Goal: Find specific page/section: Find specific page/section

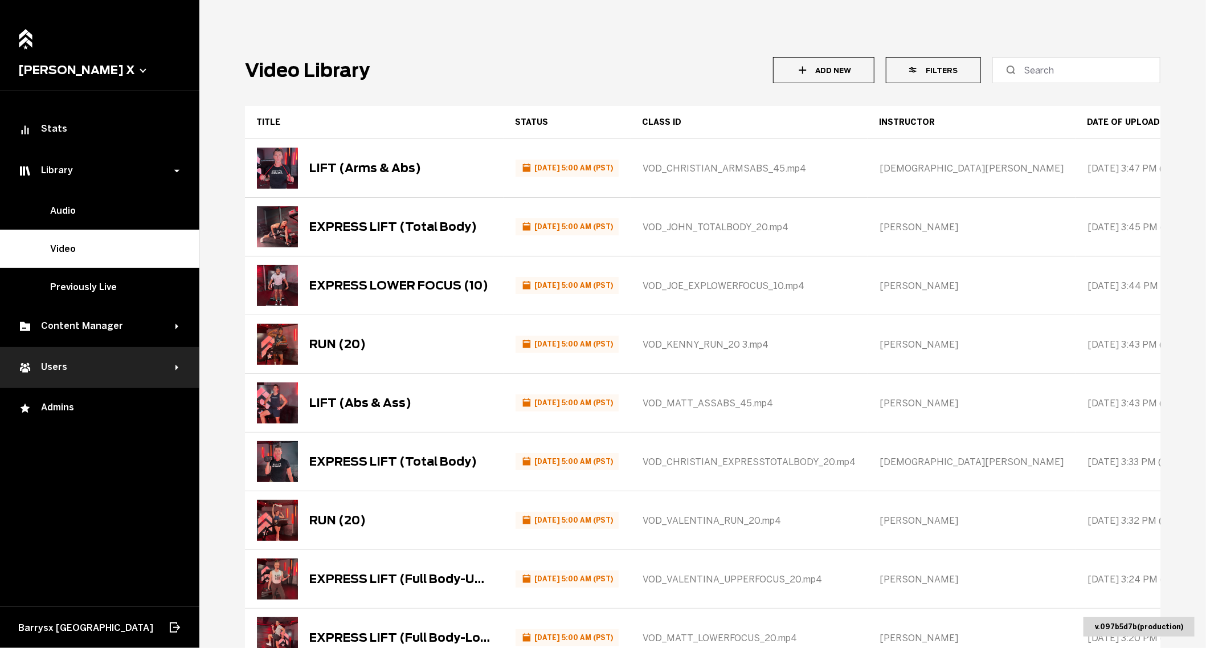
click at [95, 370] on div "Users" at bounding box center [96, 368] width 157 height 14
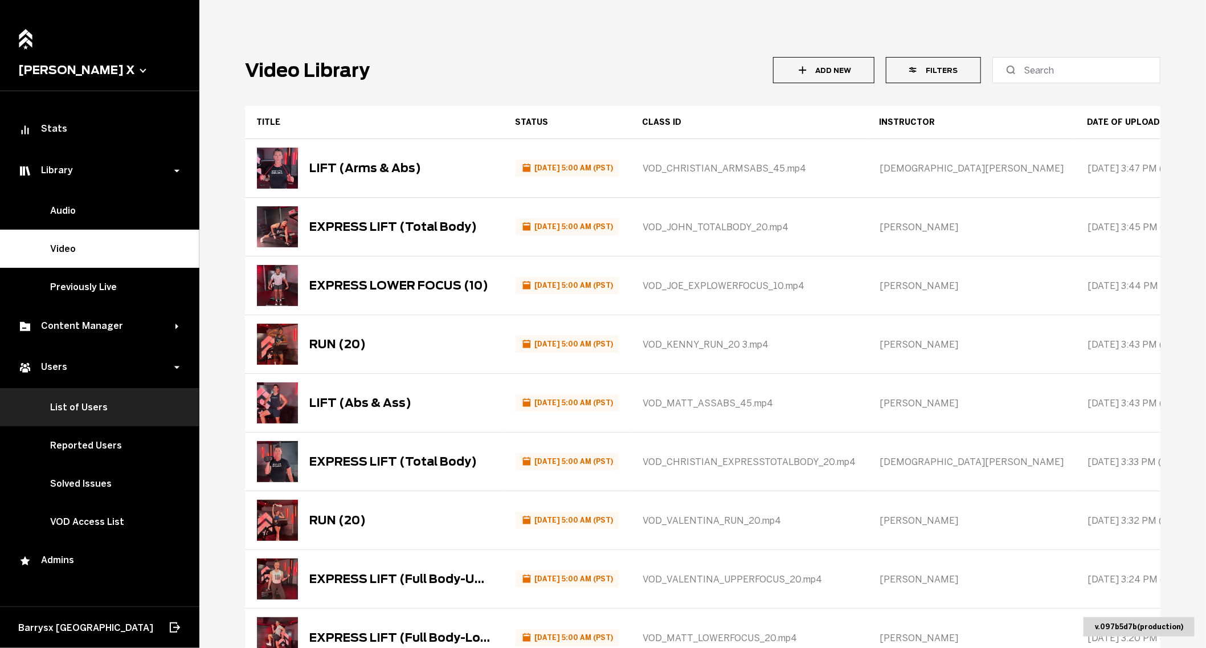
click at [93, 396] on link "List of Users" at bounding box center [99, 407] width 199 height 38
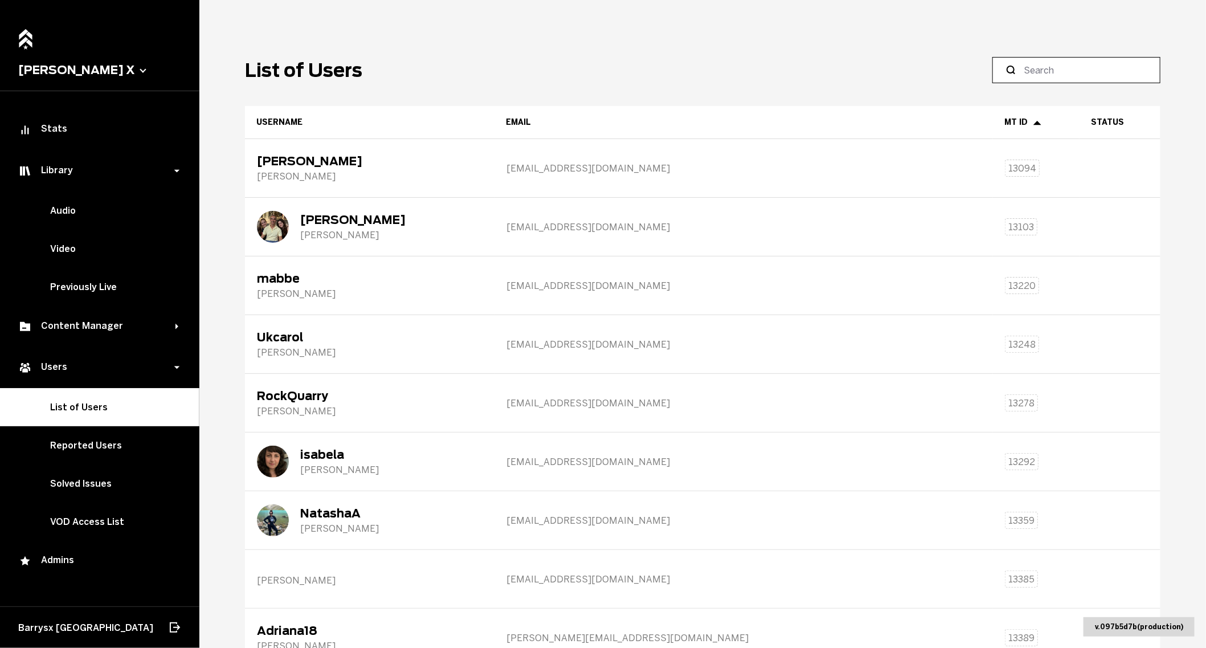
click at [1056, 63] on input at bounding box center [1080, 70] width 113 height 14
paste input "[EMAIL_ADDRESS][DOMAIN_NAME]"
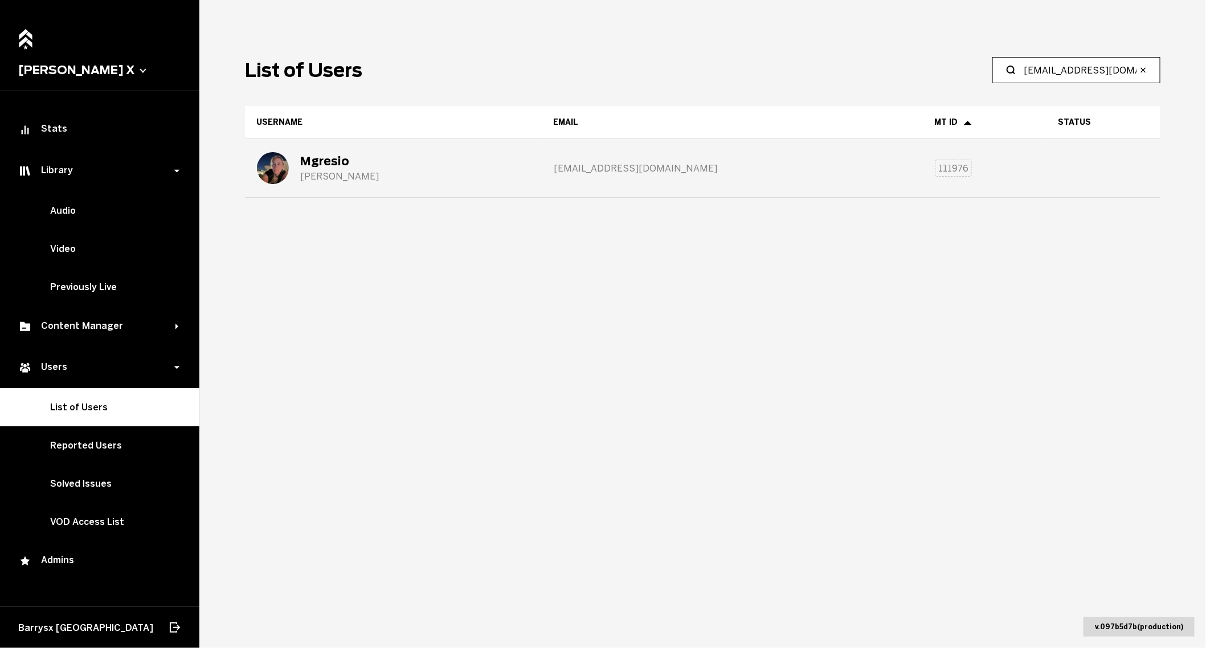
type input "[EMAIL_ADDRESS][DOMAIN_NAME]"
click at [500, 167] on div "Mgresio [PERSON_NAME]" at bounding box center [394, 168] width 296 height 57
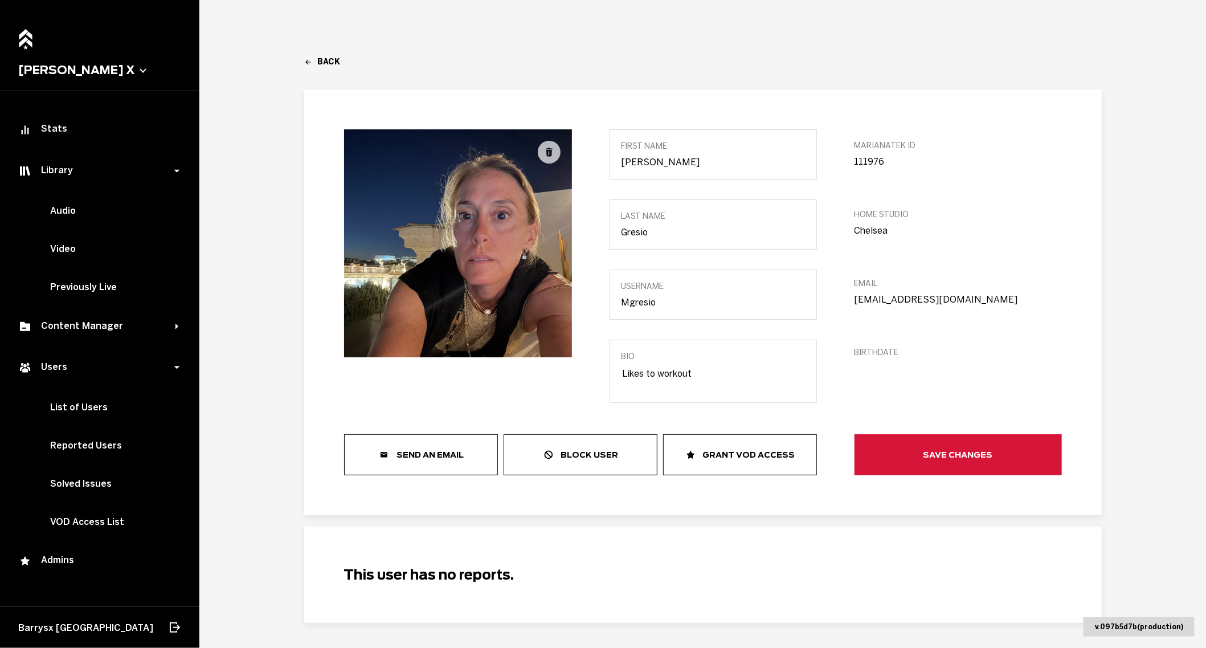
scroll to position [30, 0]
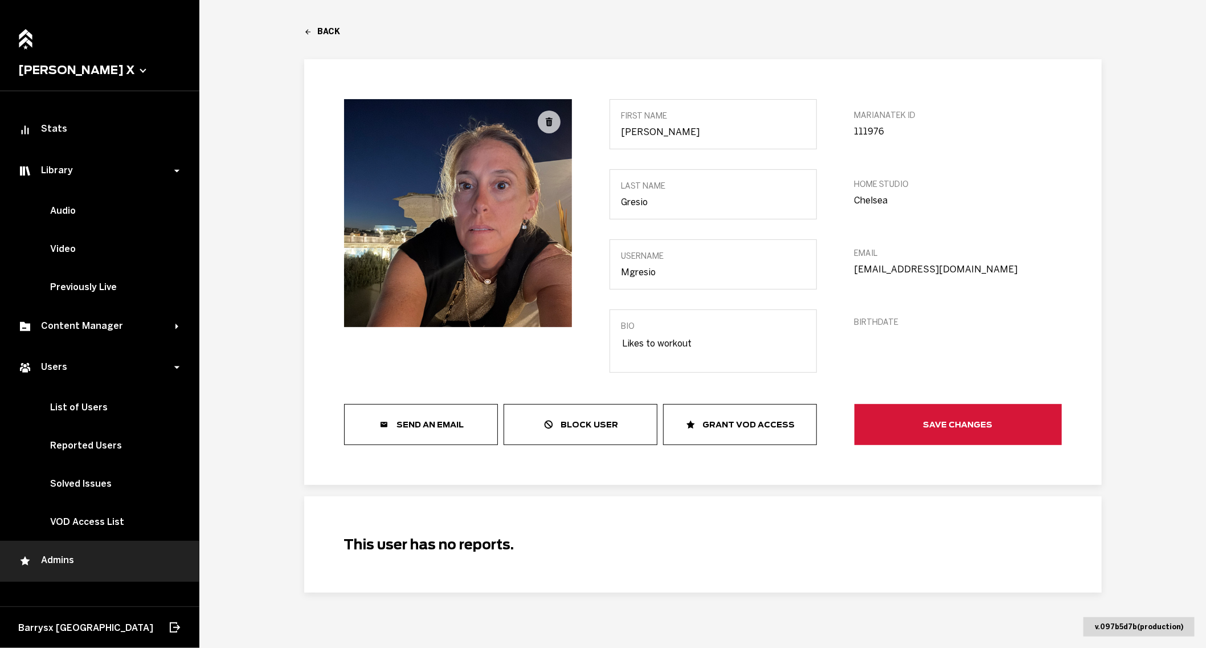
click at [81, 560] on div "Admins" at bounding box center [99, 561] width 163 height 14
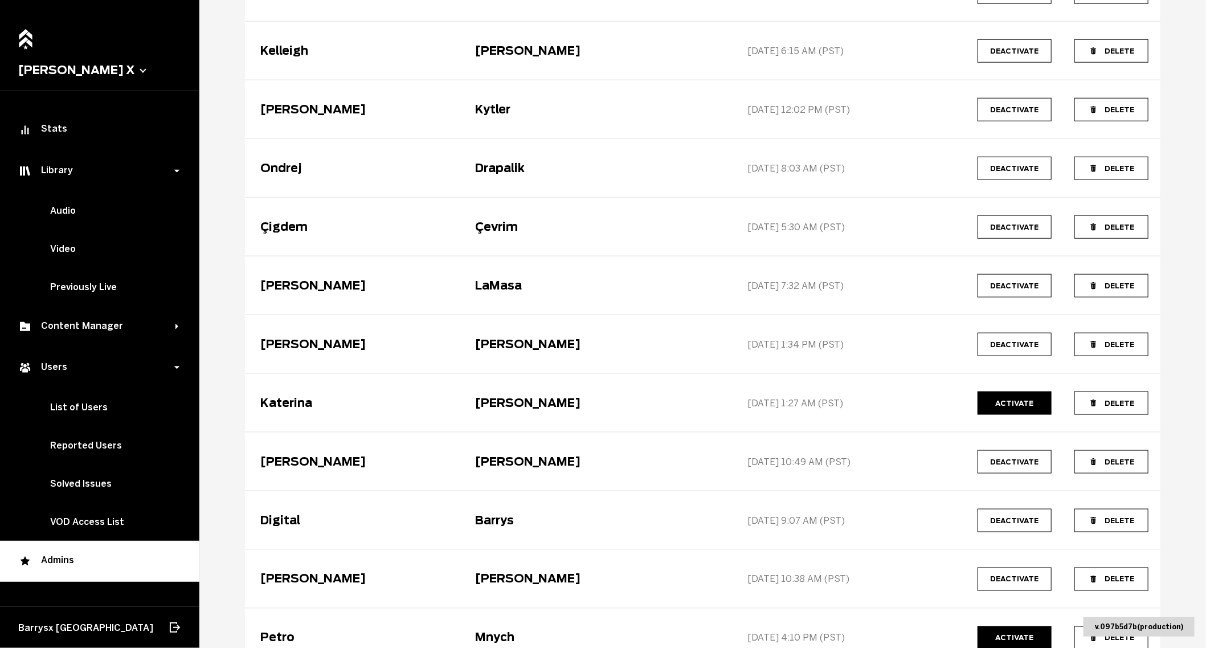
scroll to position [1066, 0]
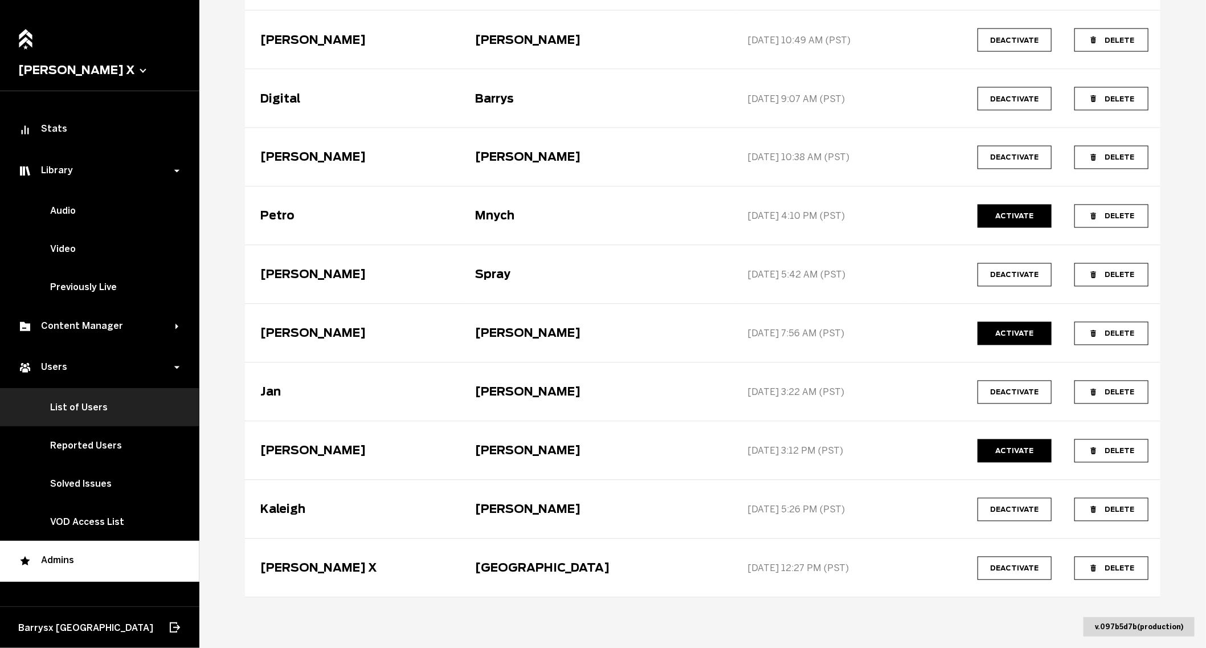
click at [151, 404] on link "List of Users" at bounding box center [99, 407] width 199 height 38
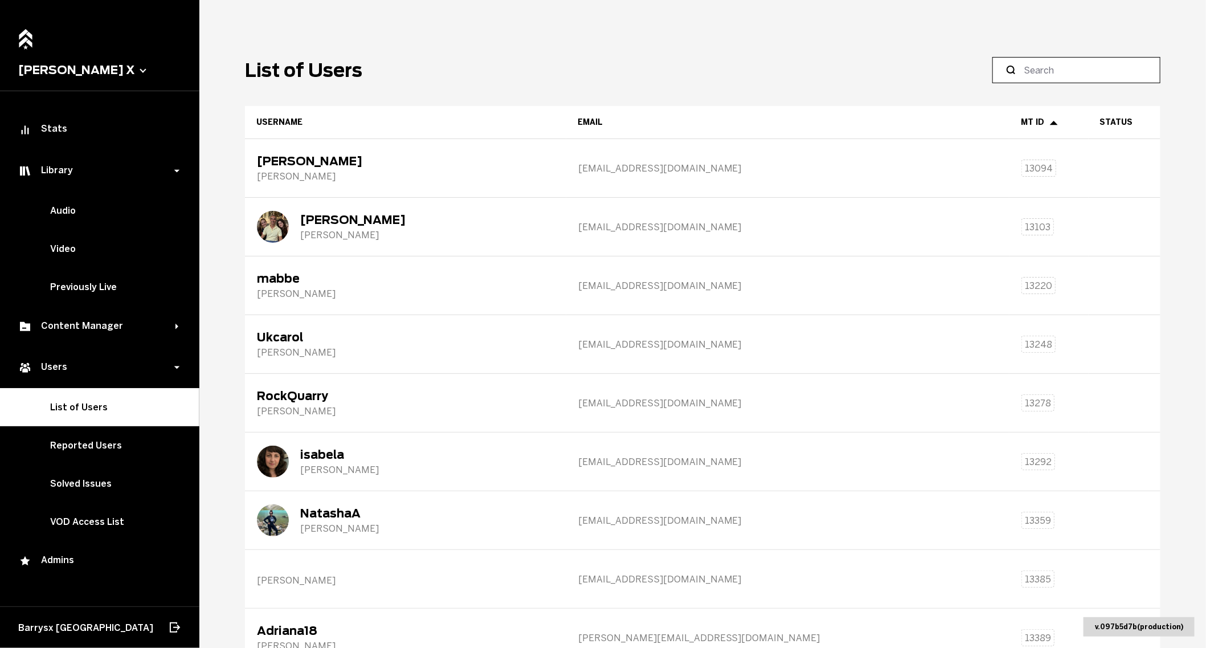
click at [1053, 68] on input at bounding box center [1080, 70] width 113 height 14
paste input "[EMAIL_ADDRESS][DOMAIN_NAME]"
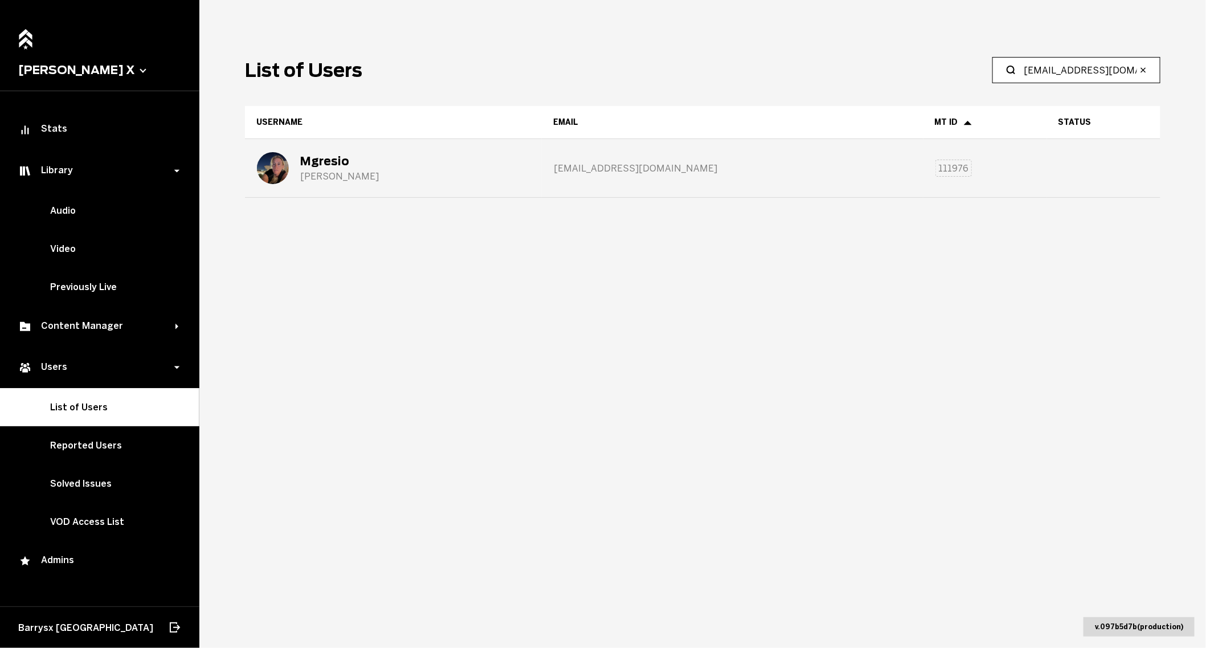
type input "[EMAIL_ADDRESS][DOMAIN_NAME]"
click at [640, 168] on span "[EMAIL_ADDRESS][DOMAIN_NAME]" at bounding box center [635, 168] width 163 height 11
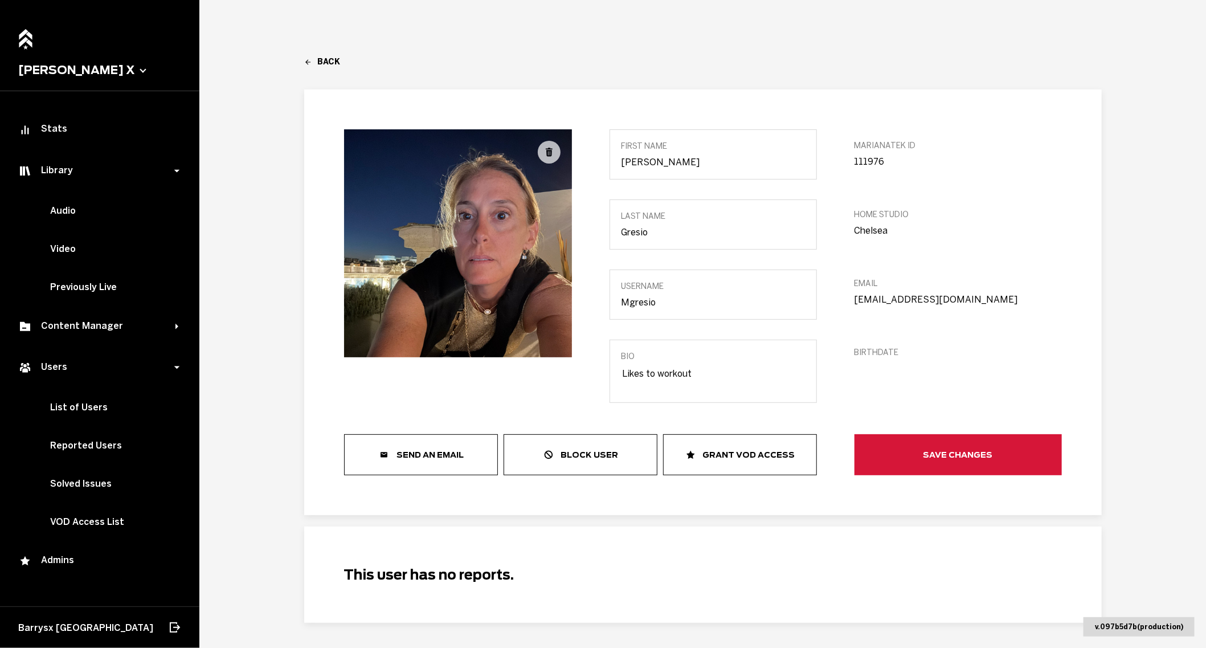
click at [315, 55] on main "Back [URL][DOMAIN_NAME] first Name [PERSON_NAME] last Name [PERSON_NAME] Userna…" at bounding box center [702, 324] width 1007 height 648
click at [312, 63] on icon at bounding box center [308, 62] width 8 height 8
